Goal: Information Seeking & Learning: Learn about a topic

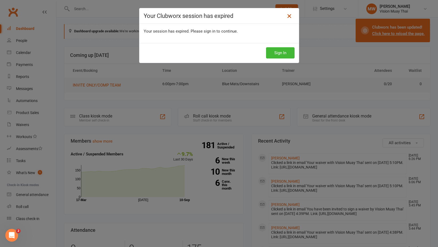
click at [289, 13] on link at bounding box center [289, 16] width 9 height 9
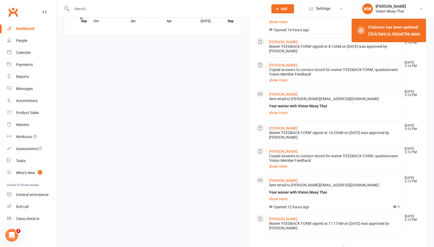
scroll to position [516, 0]
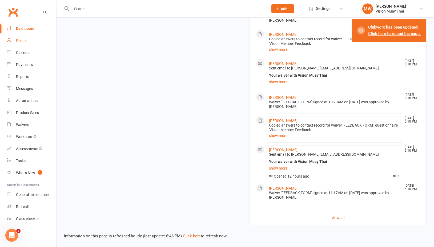
click at [27, 42] on link "People" at bounding box center [31, 41] width 49 height 12
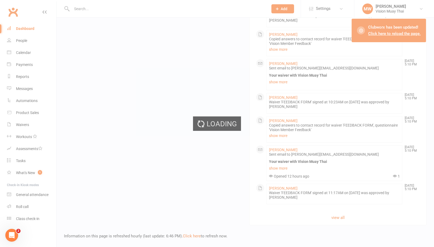
select select "100"
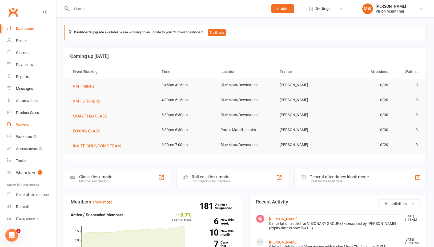
click at [19, 123] on div "Waivers" at bounding box center [22, 124] width 13 height 4
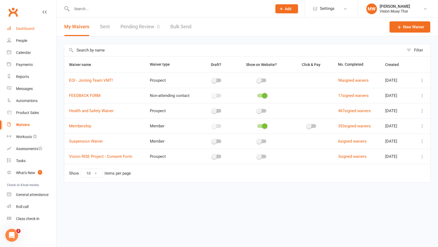
click at [43, 33] on link "Dashboard" at bounding box center [31, 29] width 49 height 12
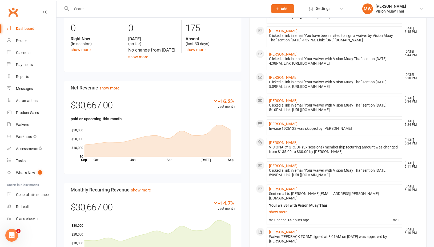
scroll to position [341, 0]
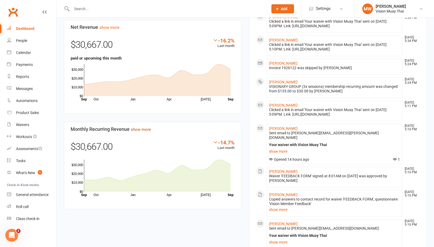
click at [144, 132] on link "show more" at bounding box center [141, 129] width 20 height 5
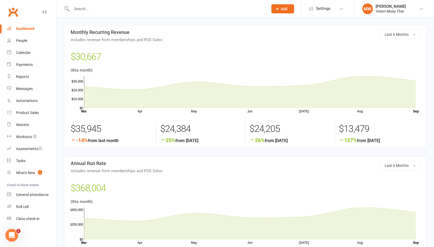
drag, startPoint x: 94, startPoint y: 97, endPoint x: 85, endPoint y: 86, distance: 13.9
click at [83, 87] on icon "Apr May Jun Jul Aug Month Mar Sep $0 $10,000 $20,000 $30,000" at bounding box center [245, 93] width 349 height 40
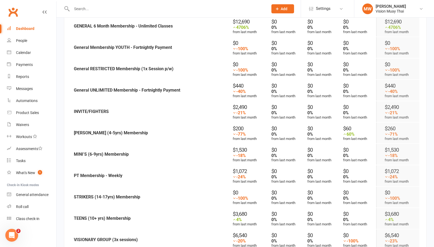
scroll to position [299, 0]
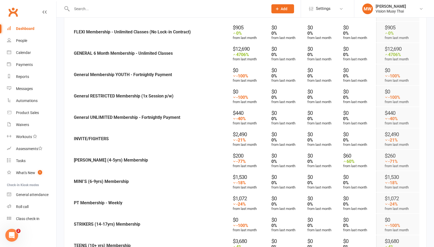
click at [242, 175] on div "$1,530" at bounding box center [250, 177] width 35 height 6
click at [243, 175] on div "$1,530" at bounding box center [250, 177] width 35 height 6
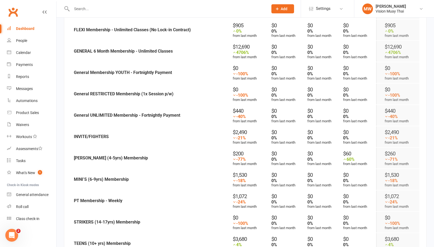
scroll to position [306, 0]
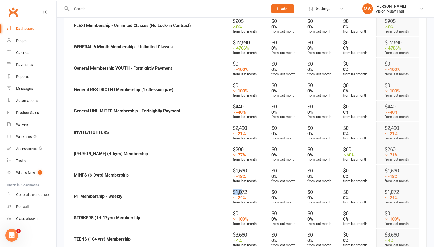
drag, startPoint x: 240, startPoint y: 189, endPoint x: 230, endPoint y: 190, distance: 10.1
click at [230, 190] on td "$1,072 -24% from last month" at bounding box center [249, 196] width 38 height 21
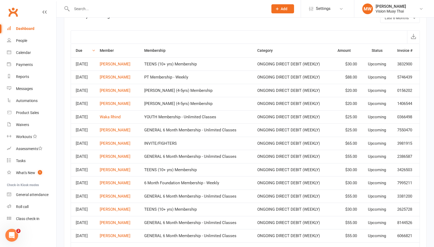
scroll to position [686, 0]
